Goal: Navigation & Orientation: Find specific page/section

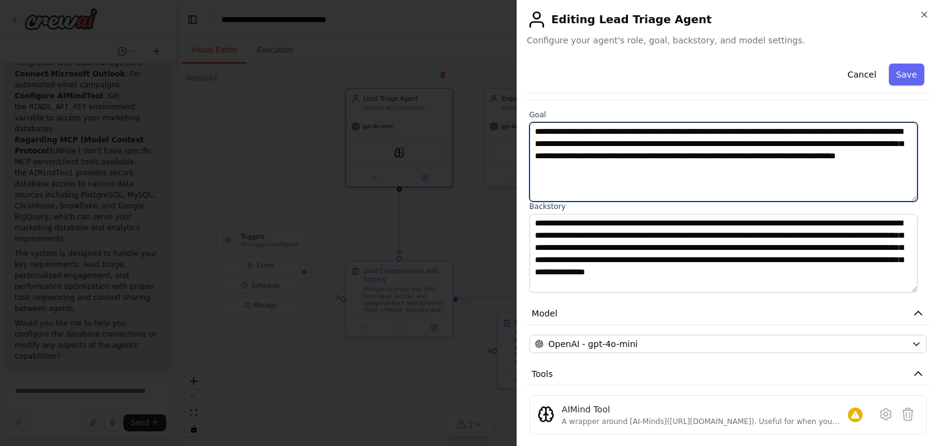
scroll to position [174, 0]
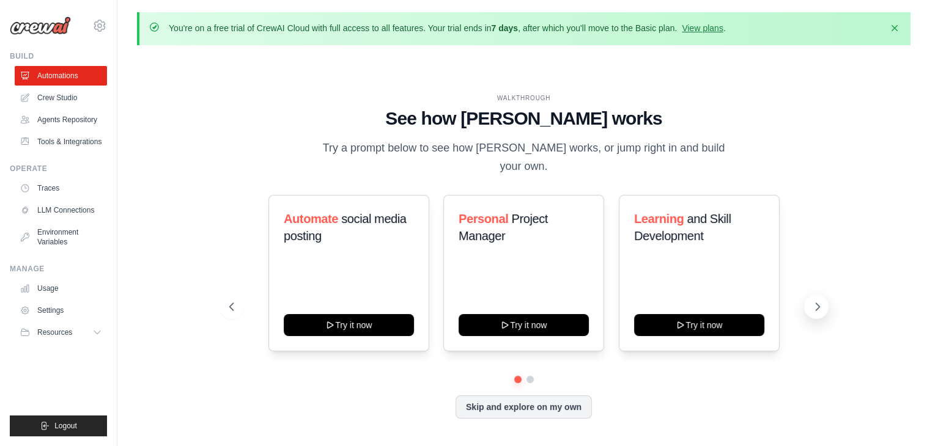
click at [817, 303] on icon at bounding box center [818, 306] width 4 height 7
